Goal: Information Seeking & Learning: Find specific page/section

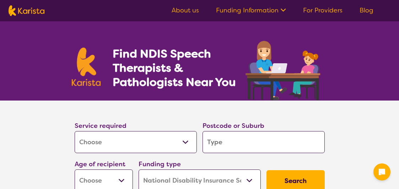
select select "[MEDICAL_DATA]"
select select "NDIS"
select select "[MEDICAL_DATA]"
select select "NDIS"
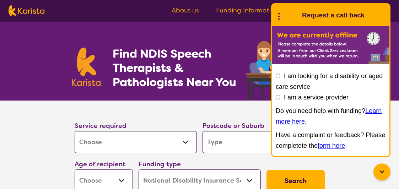
click at [184, 141] on select "Allied Health Assistant Assessment ([MEDICAL_DATA] or [MEDICAL_DATA]) Behaviour…" at bounding box center [136, 142] width 122 height 22
select select "[MEDICAL_DATA]"
click at [75, 131] on select "Allied Health Assistant Assessment ([MEDICAL_DATA] or [MEDICAL_DATA]) Behaviour…" at bounding box center [136, 142] width 122 height 22
select select "[MEDICAL_DATA]"
click at [230, 149] on input "search" at bounding box center [264, 142] width 122 height 22
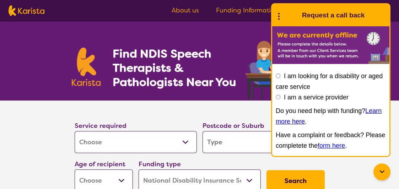
type input "3"
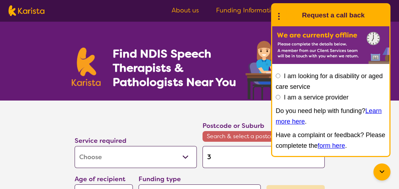
type input "38"
type input "383"
type input "3835"
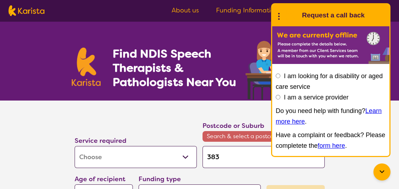
type input "3835"
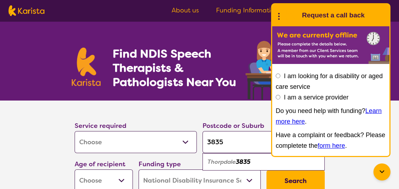
type input "3835"
click at [239, 164] on em "3835" at bounding box center [243, 161] width 15 height 7
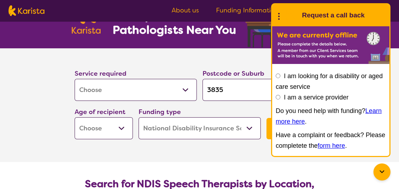
scroll to position [71, 0]
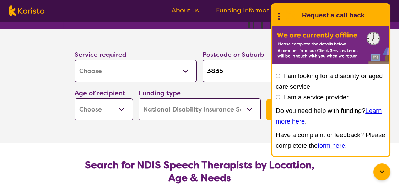
click at [121, 110] on select "Early Childhood - 0 to 9 Child - 10 to 11 Adolescent - 12 to 17 Adult - 18 to 6…" at bounding box center [104, 109] width 58 height 22
select select "AD"
click at [75, 98] on select "Early Childhood - 0 to 9 Child - 10 to 11 Adolescent - 12 to 17 Adult - 18 to 6…" at bounding box center [104, 109] width 58 height 22
select select "AD"
click at [380, 172] on icon at bounding box center [382, 172] width 9 height 9
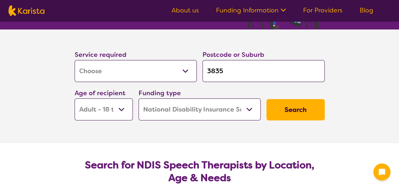
click at [289, 104] on button "Search" at bounding box center [296, 109] width 58 height 21
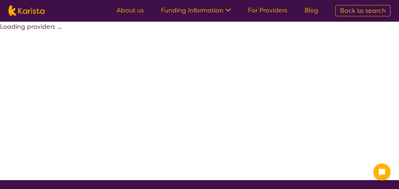
select select "by_score"
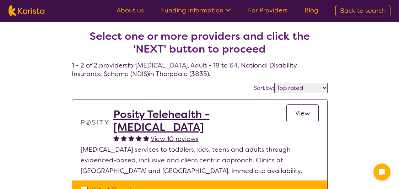
click at [361, 9] on span "Back to search" at bounding box center [363, 10] width 46 height 9
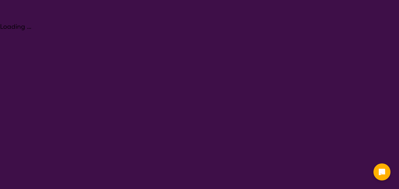
select select "[MEDICAL_DATA]"
select select "AD"
select select "NDIS"
select select "[MEDICAL_DATA]"
select select "AD"
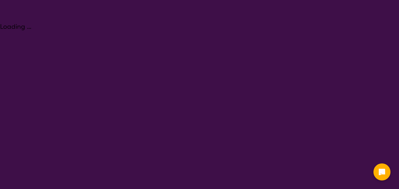
select select "NDIS"
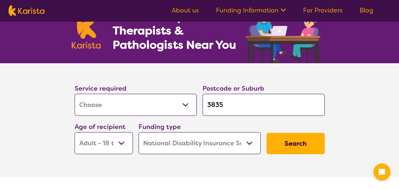
scroll to position [71, 0]
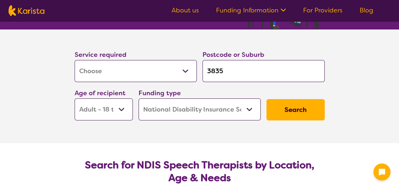
click at [225, 69] on input "3835" at bounding box center [264, 71] width 122 height 22
type input "383"
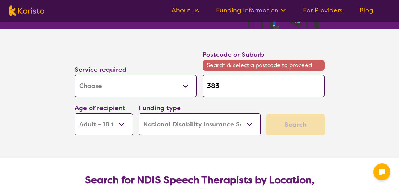
type input "38"
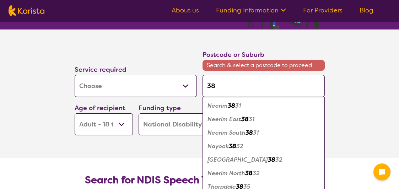
type input "387"
type input "3871"
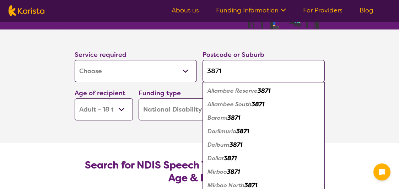
scroll to position [107, 0]
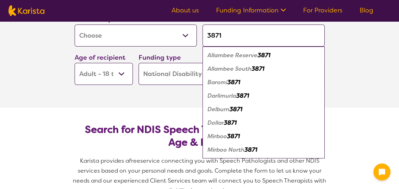
type input "3871"
click at [221, 149] on em "Mirboo North" at bounding box center [226, 149] width 37 height 7
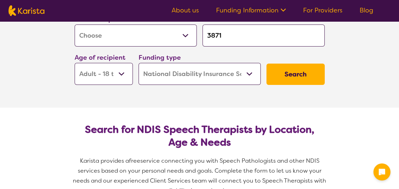
click at [289, 76] on button "Search" at bounding box center [296, 74] width 58 height 21
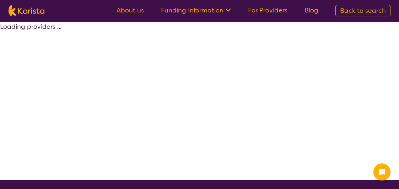
select select "by_score"
